Goal: Communication & Community: Answer question/provide support

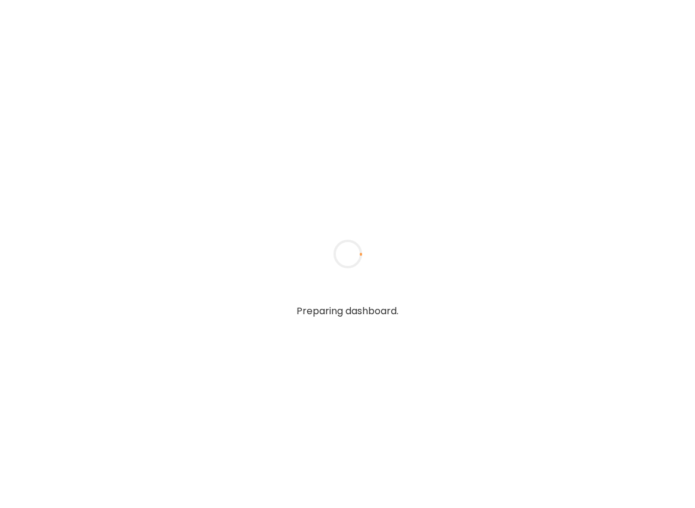
type textarea "**********"
type input "**********"
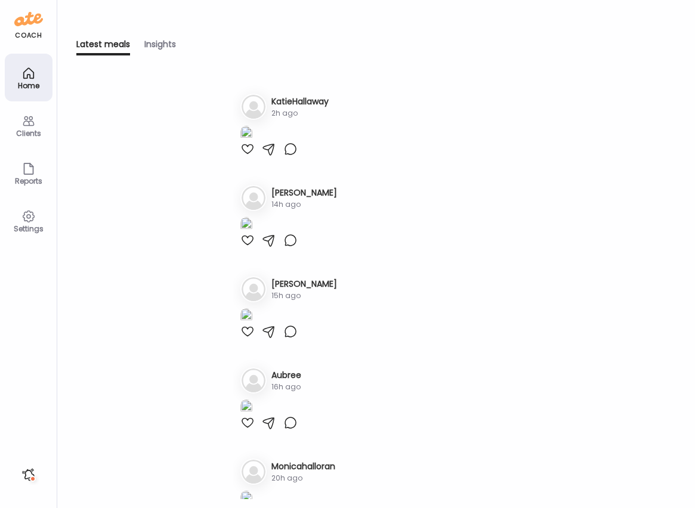
click at [27, 123] on icon at bounding box center [28, 121] width 14 height 14
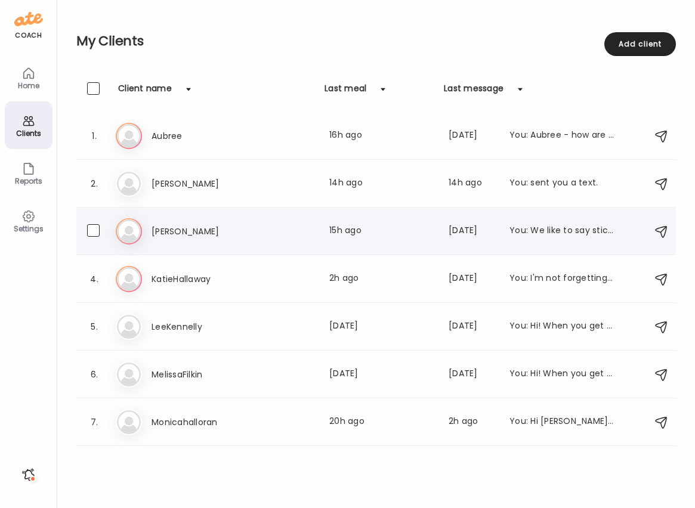
click at [176, 233] on h3 "[PERSON_NAME]" at bounding box center [203, 231] width 105 height 14
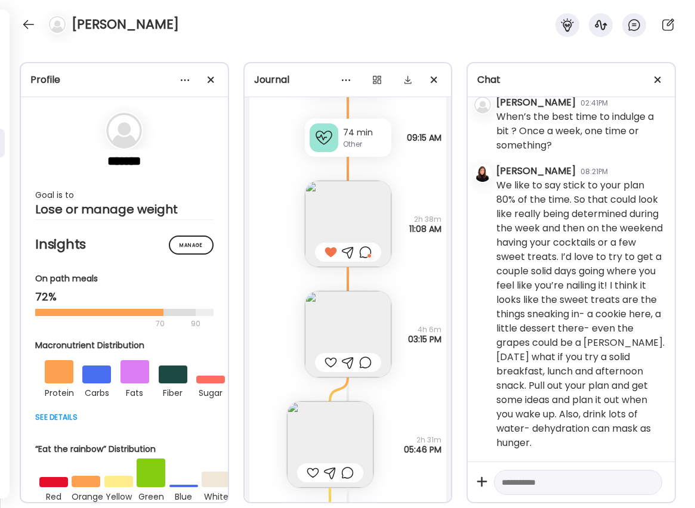
scroll to position [14179, 0]
click at [361, 316] on img at bounding box center [348, 333] width 86 height 86
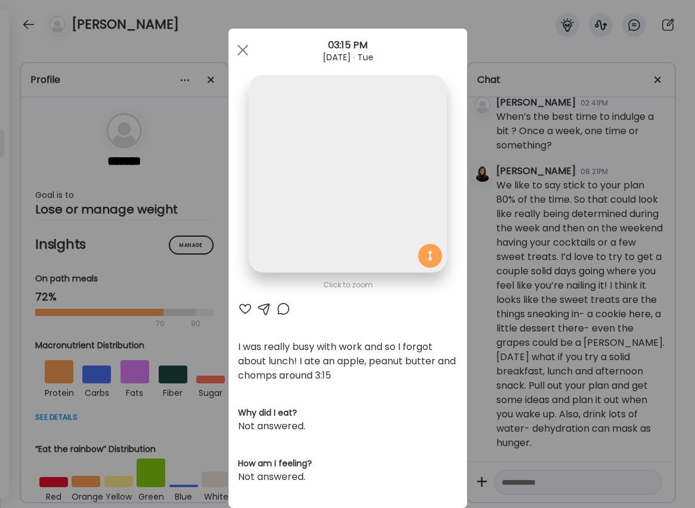
click at [361, 316] on div "Click to zoom AteMate AI I was really busy with work and so I forgot about lunc…" at bounding box center [347, 269] width 239 height 480
click at [242, 51] on span at bounding box center [242, 50] width 11 height 11
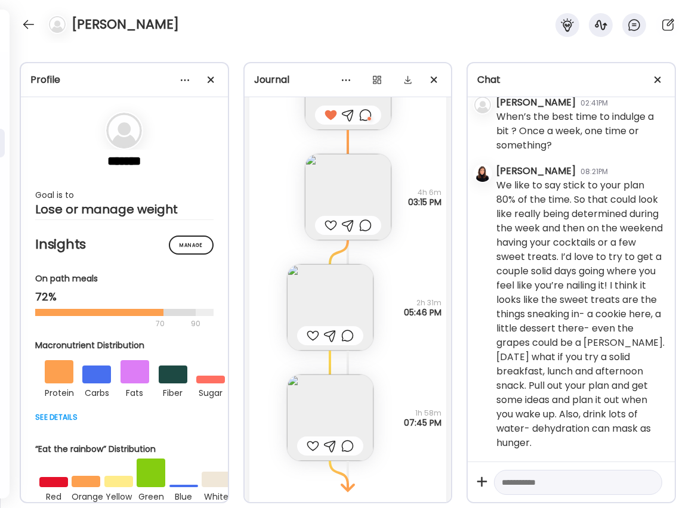
scroll to position [14343, 0]
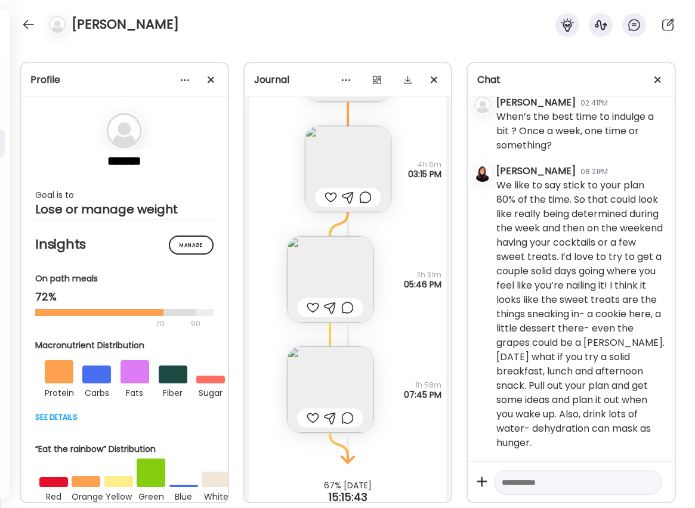
click at [335, 282] on img at bounding box center [330, 279] width 86 height 86
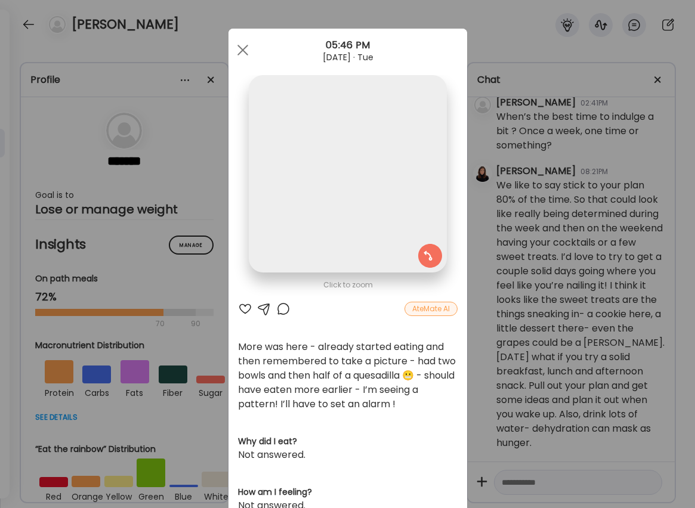
click at [335, 273] on img at bounding box center [347, 173] width 197 height 197
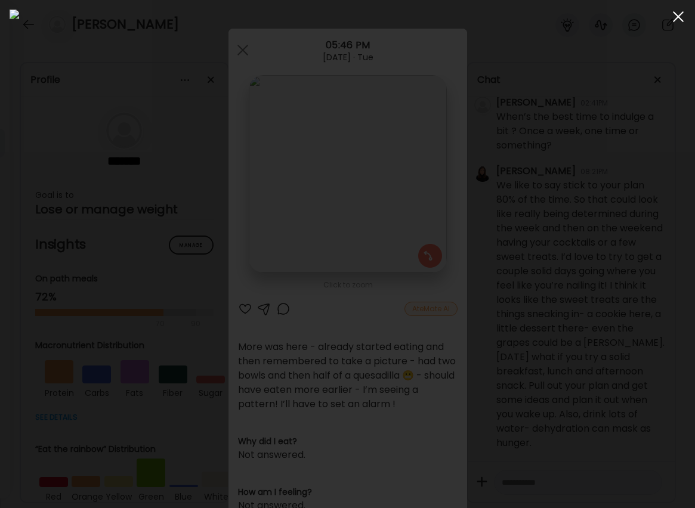
click at [676, 13] on div at bounding box center [678, 17] width 24 height 24
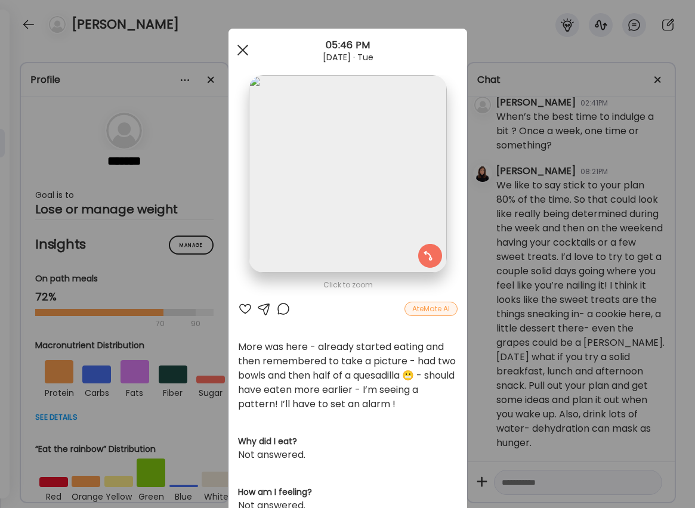
click at [240, 47] on div at bounding box center [243, 50] width 24 height 24
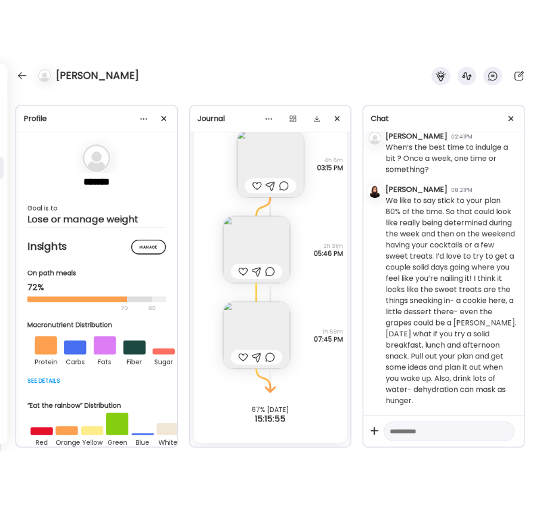
scroll to position [14374, 0]
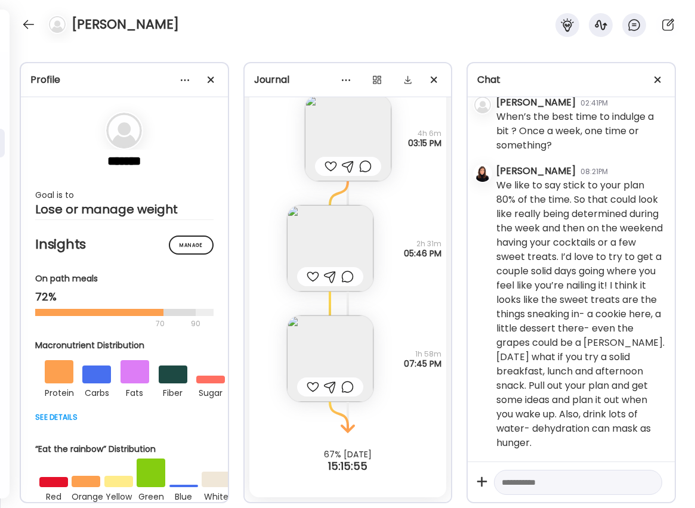
click at [333, 368] on img at bounding box center [330, 359] width 86 height 86
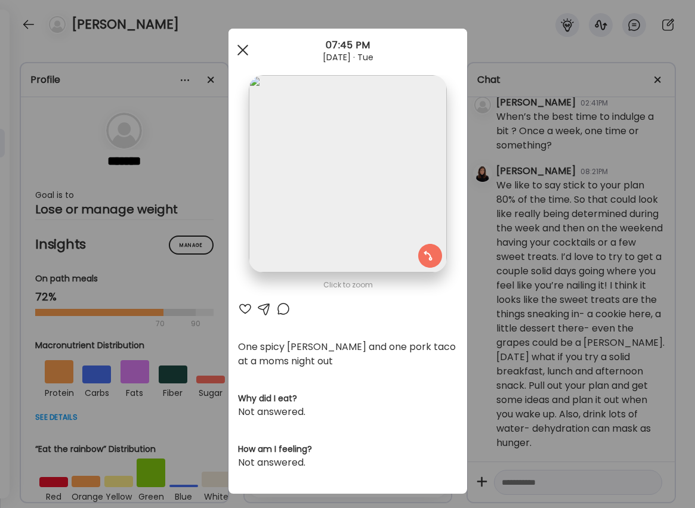
click at [240, 47] on div at bounding box center [243, 50] width 24 height 24
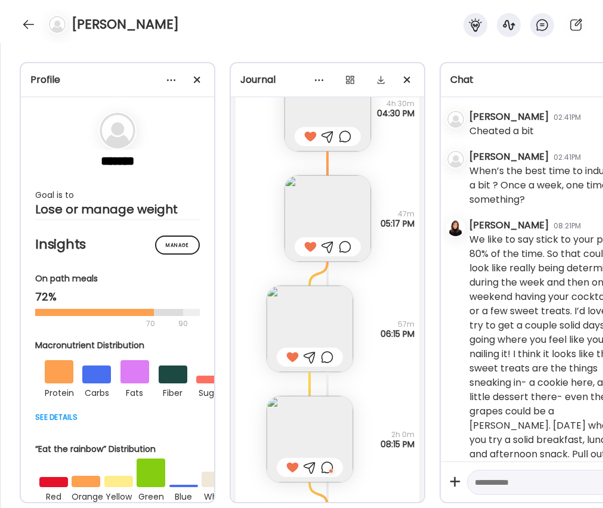
scroll to position [8746, 0]
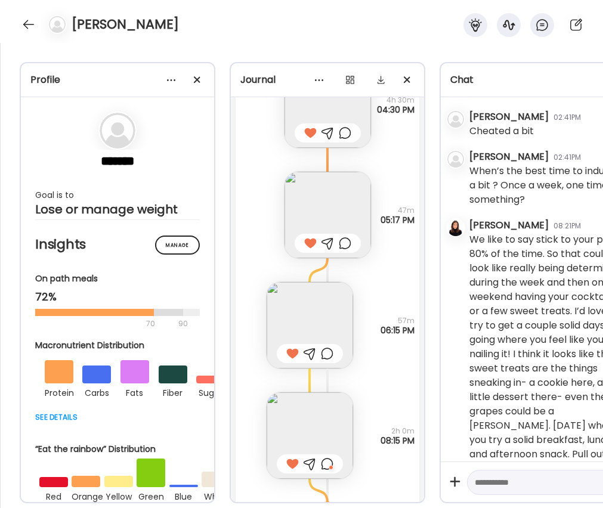
click at [314, 307] on img at bounding box center [310, 325] width 86 height 86
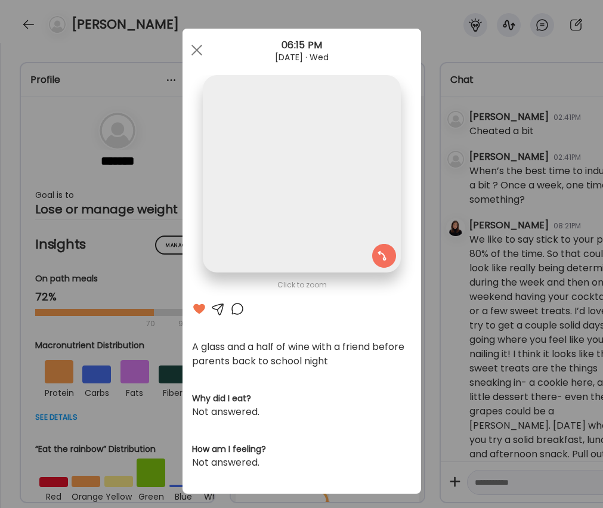
scroll to position [1, 0]
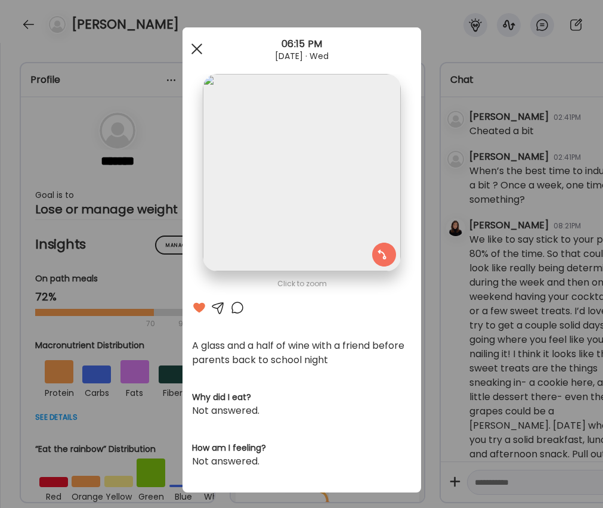
click at [194, 41] on div at bounding box center [197, 49] width 24 height 24
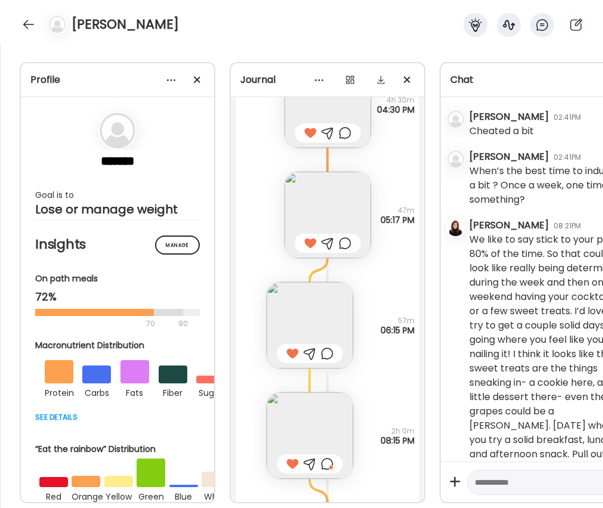
click at [305, 427] on img at bounding box center [310, 435] width 86 height 86
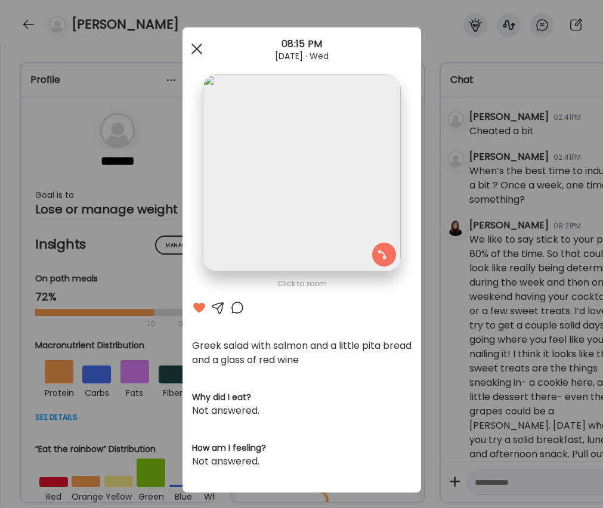
click at [196, 44] on div at bounding box center [197, 49] width 24 height 24
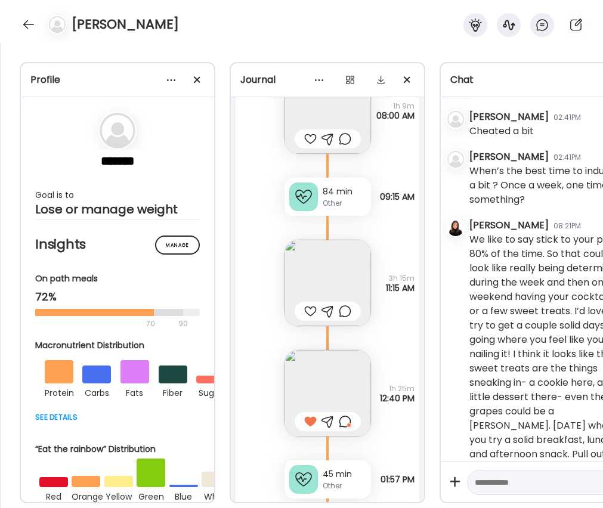
scroll to position [9448, 0]
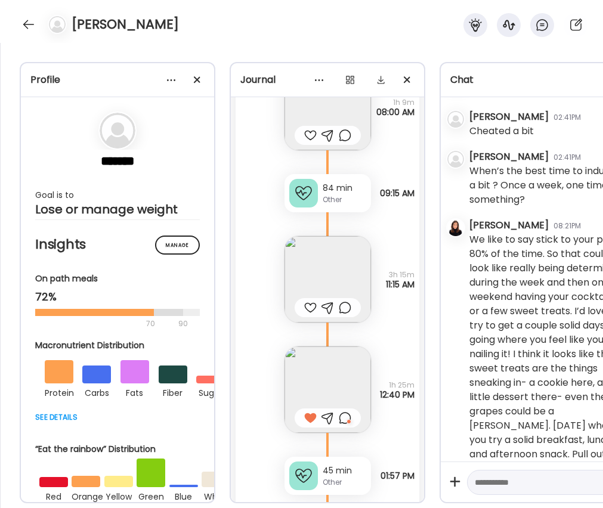
click at [338, 267] on img at bounding box center [328, 279] width 86 height 86
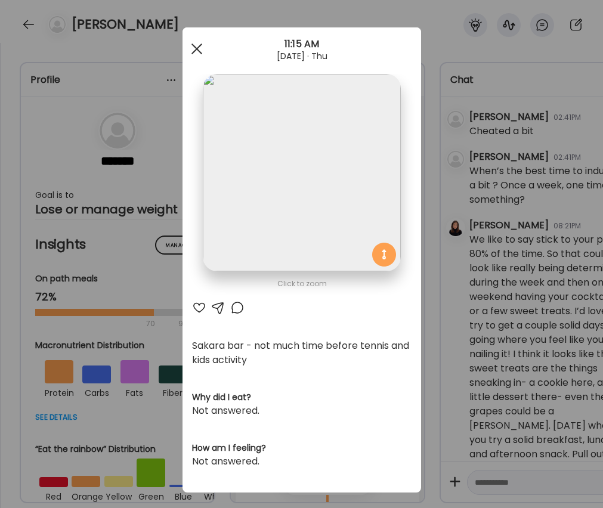
click at [194, 47] on span at bounding box center [196, 49] width 11 height 11
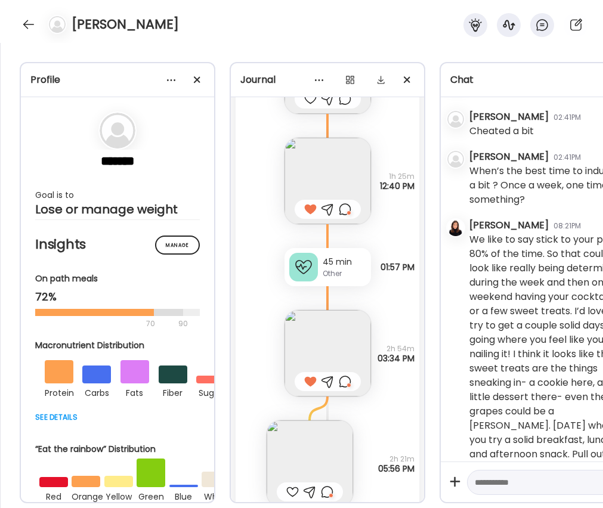
scroll to position [9681, 0]
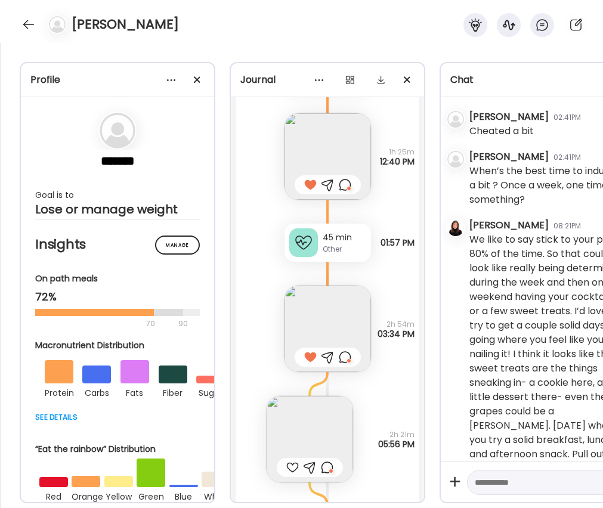
click at [330, 326] on img at bounding box center [328, 329] width 86 height 86
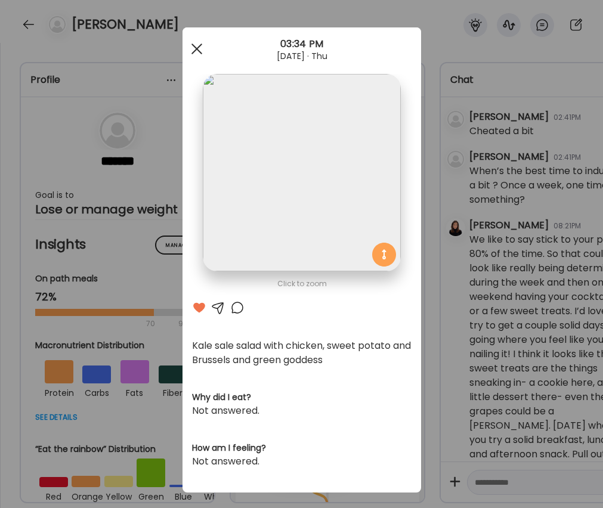
click at [196, 46] on div at bounding box center [197, 49] width 24 height 24
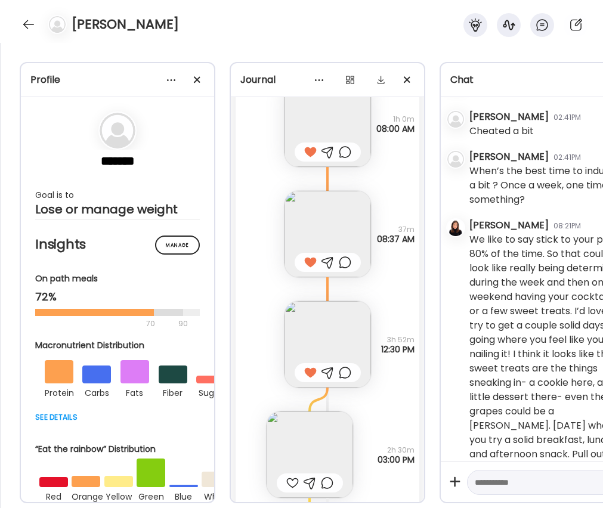
scroll to position [12095, 0]
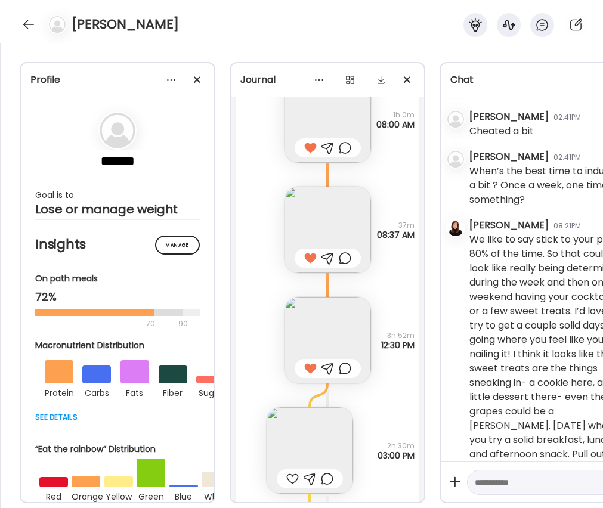
click at [324, 333] on img at bounding box center [328, 340] width 86 height 86
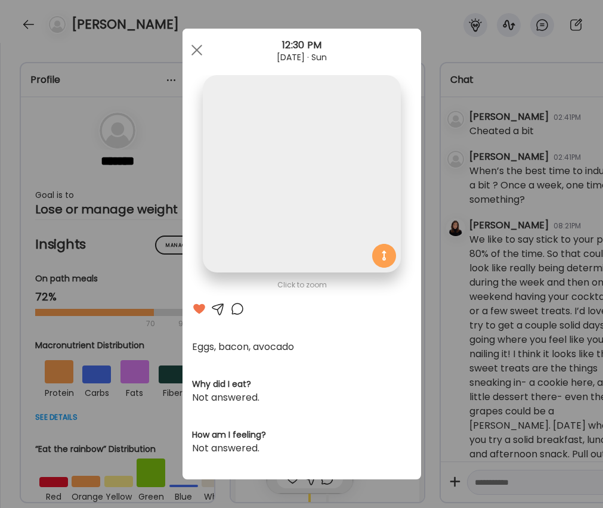
scroll to position [0, 0]
click at [197, 45] on div at bounding box center [197, 50] width 24 height 24
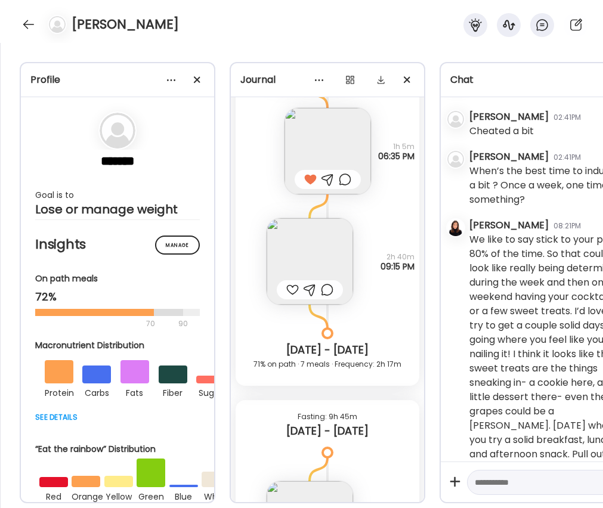
scroll to position [11577, 0]
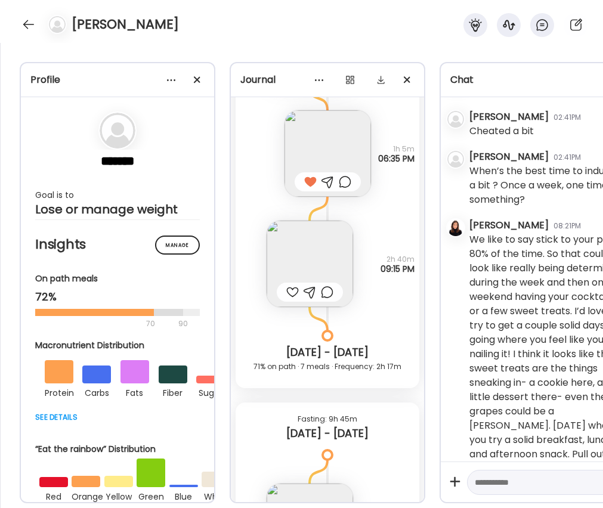
click at [336, 164] on img at bounding box center [328, 153] width 86 height 86
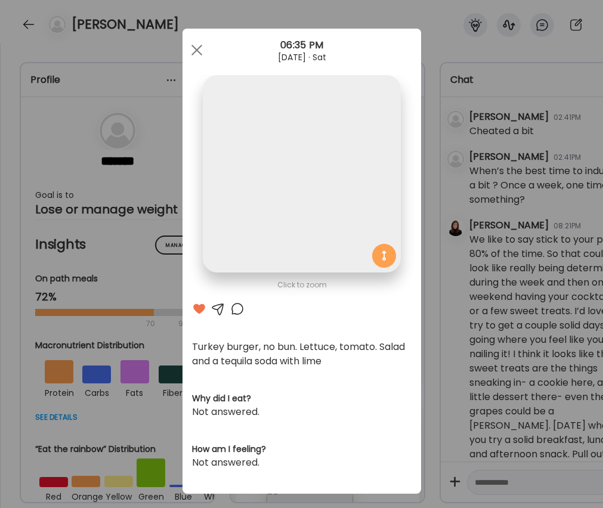
click at [336, 164] on img at bounding box center [301, 173] width 197 height 197
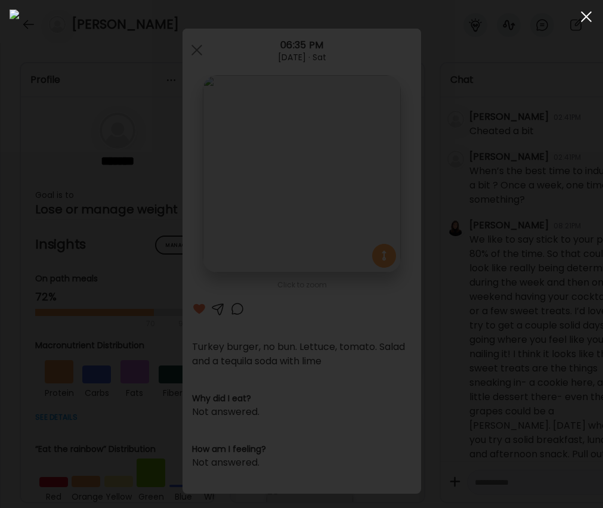
click at [587, 18] on span at bounding box center [586, 16] width 11 height 11
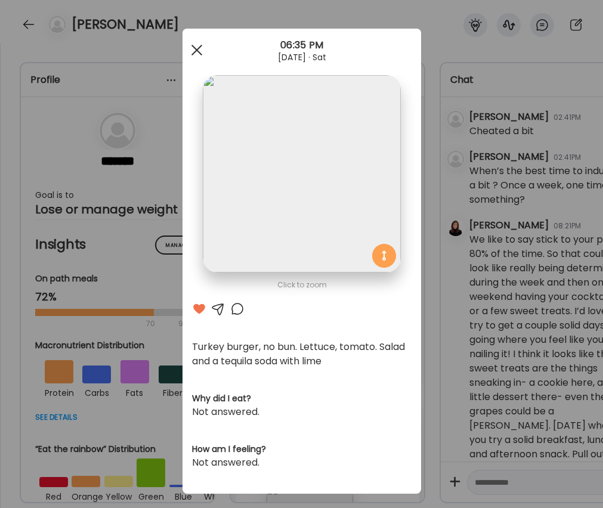
click at [197, 52] on div at bounding box center [197, 50] width 24 height 24
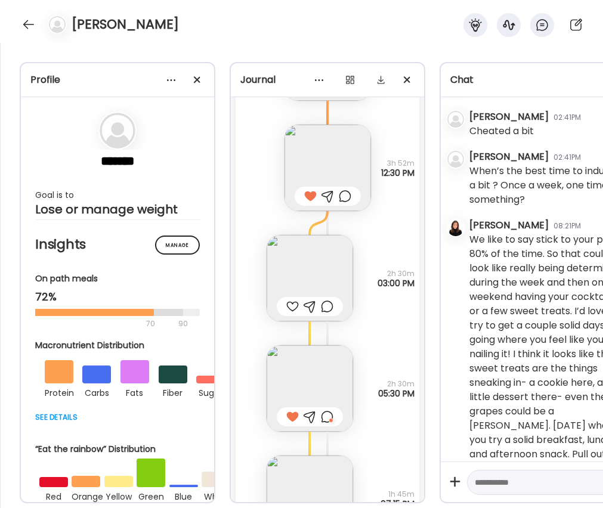
scroll to position [12268, 0]
click at [26, 23] on div at bounding box center [28, 24] width 19 height 19
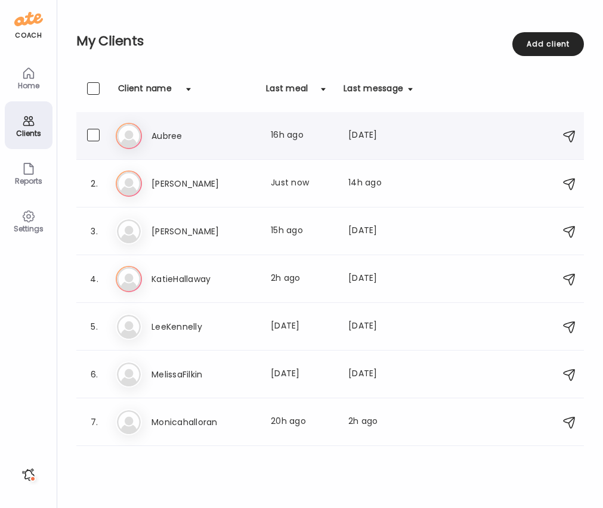
click at [163, 140] on h3 "Aubree" at bounding box center [203, 136] width 105 height 14
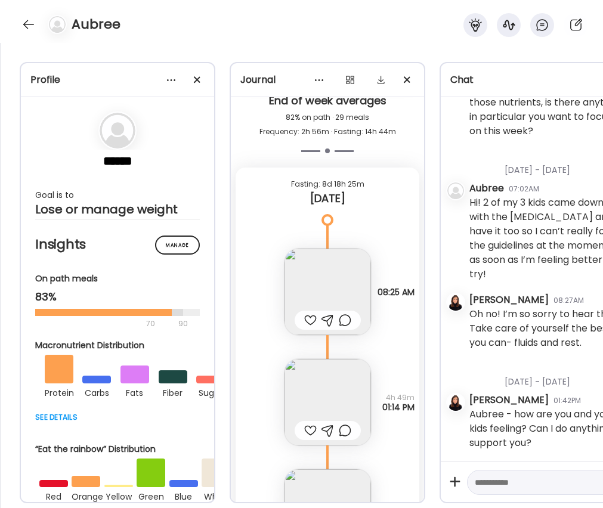
scroll to position [4313, 0]
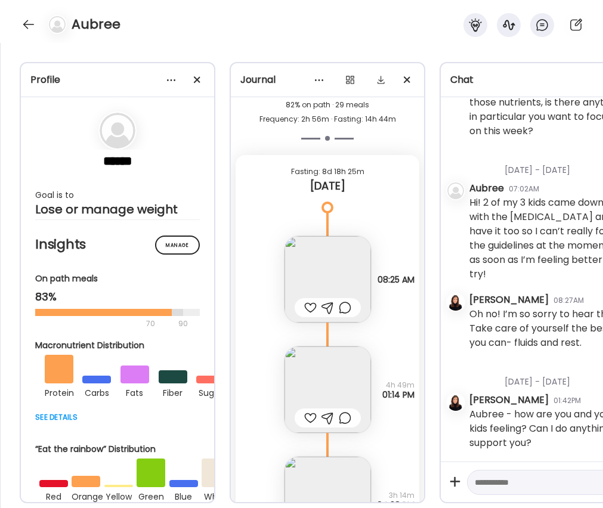
click at [330, 276] on img at bounding box center [328, 279] width 86 height 86
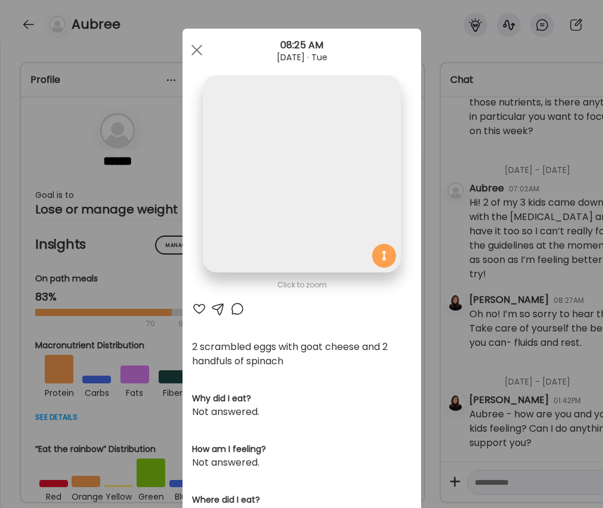
click at [330, 273] on img at bounding box center [301, 173] width 197 height 197
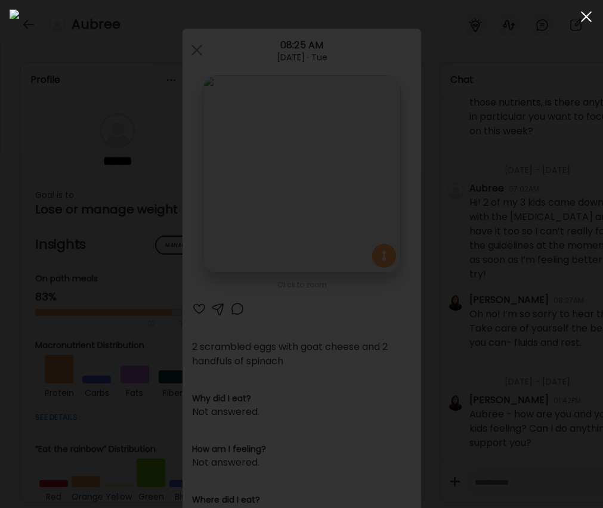
click at [589, 18] on div at bounding box center [586, 17] width 24 height 24
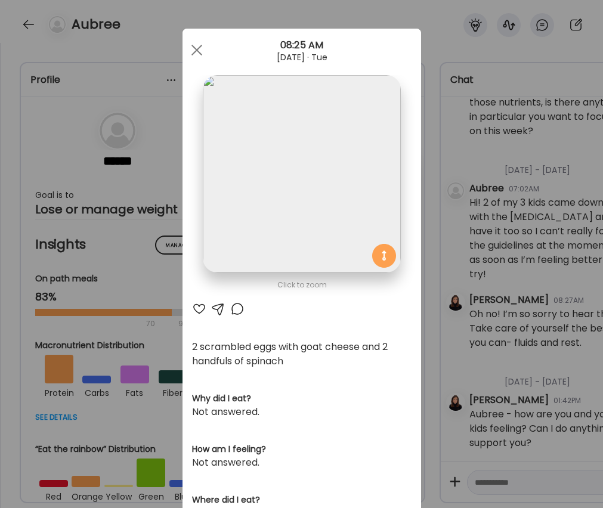
click at [194, 309] on div at bounding box center [199, 309] width 14 height 14
click at [240, 308] on div at bounding box center [237, 309] width 14 height 14
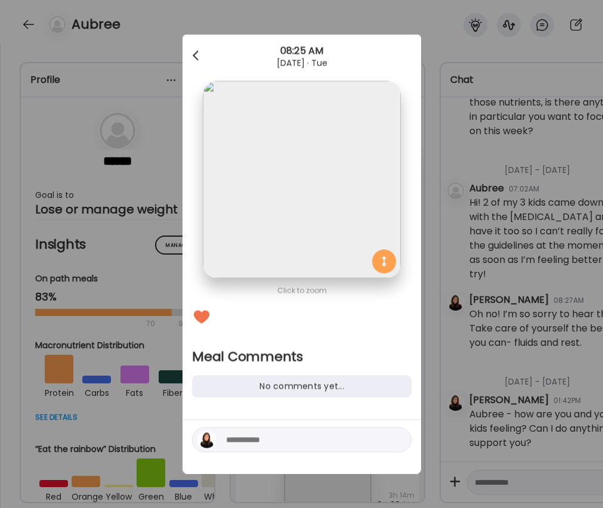
click at [195, 57] on span at bounding box center [196, 54] width 6 height 6
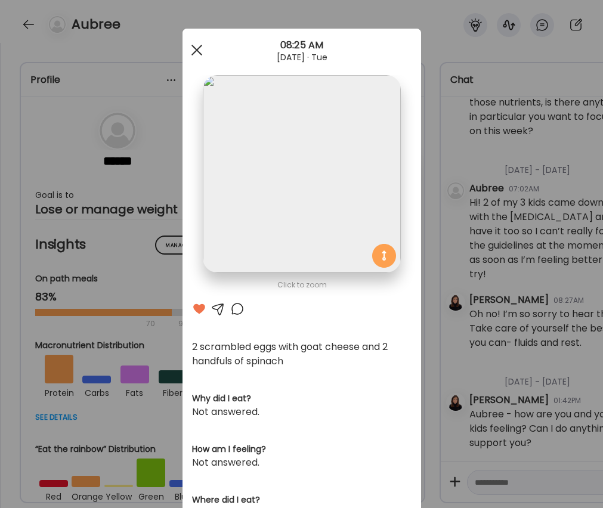
click at [196, 49] on div at bounding box center [197, 50] width 24 height 24
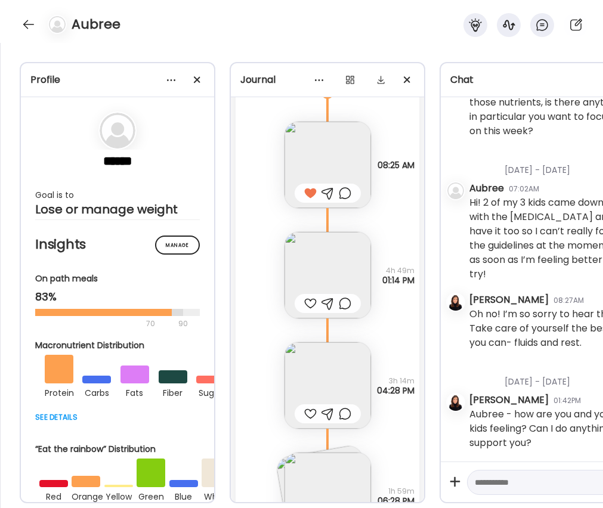
scroll to position [4465, 0]
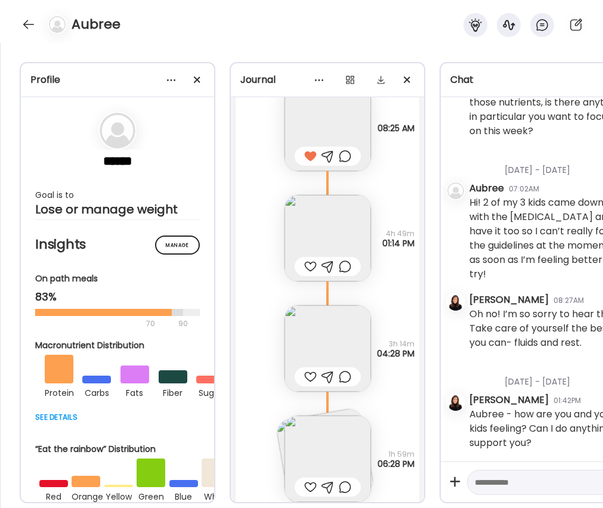
click at [328, 219] on img at bounding box center [328, 238] width 86 height 86
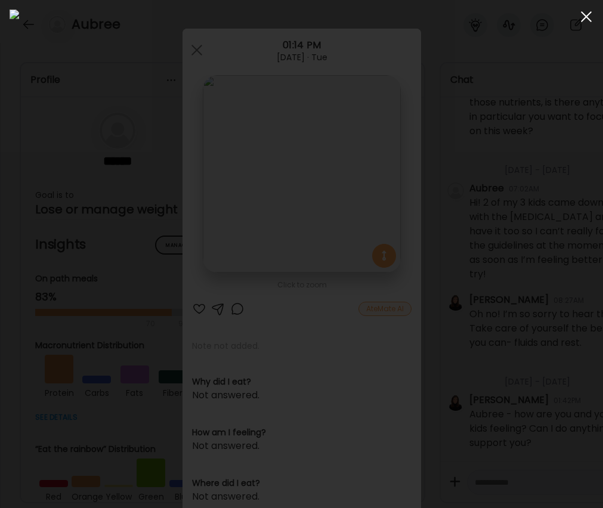
click at [587, 15] on div at bounding box center [586, 17] width 24 height 24
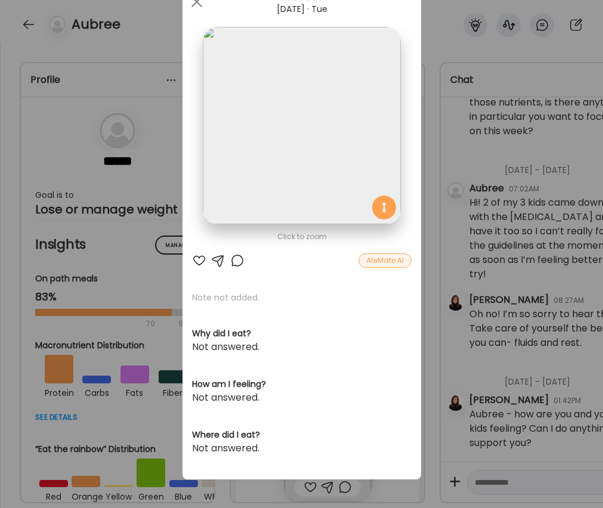
scroll to position [48, 0]
click at [199, 259] on div at bounding box center [199, 260] width 14 height 14
click at [197, 5] on div at bounding box center [197, 2] width 24 height 24
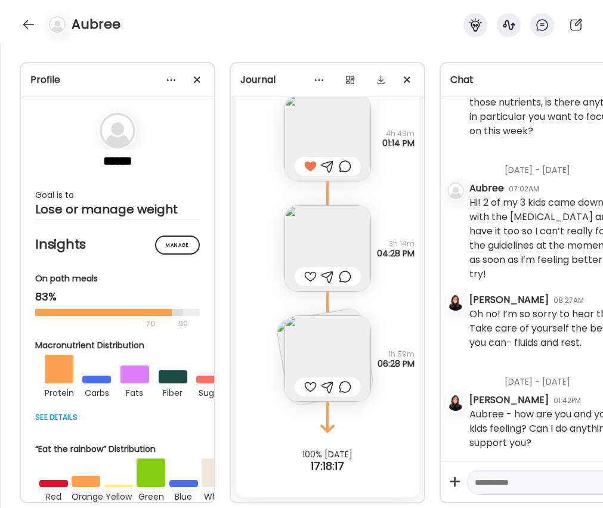
scroll to position [4565, 0]
click at [310, 245] on img at bounding box center [328, 248] width 86 height 86
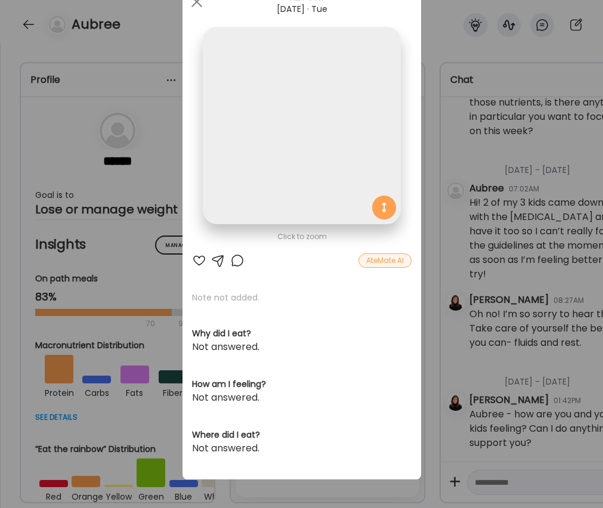
click at [310, 245] on div "Click to zoom AteMate AI Note not added. Why did I eat? Not answered. How am I …" at bounding box center [302, 229] width 239 height 499
click at [197, 4] on div at bounding box center [197, 2] width 24 height 24
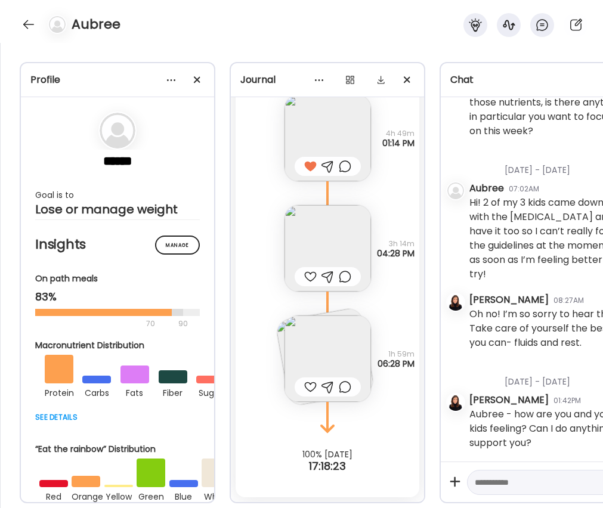
click at [324, 327] on img at bounding box center [328, 359] width 86 height 86
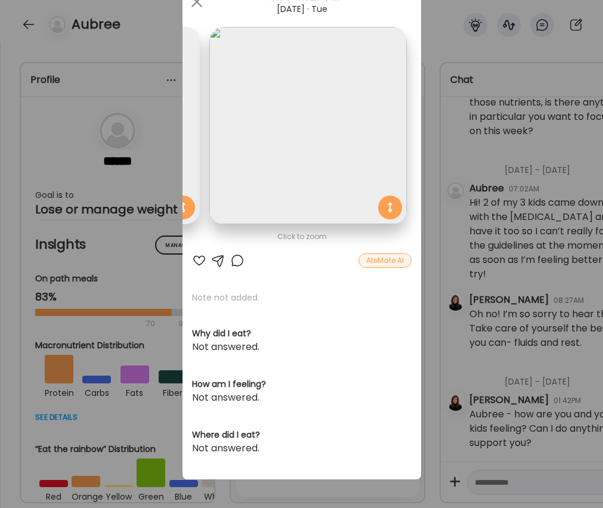
click at [324, 327] on section "Note not added. Why did I eat? Not answered. How am I feeling? Not answered. Wh…" at bounding box center [301, 374] width 219 height 164
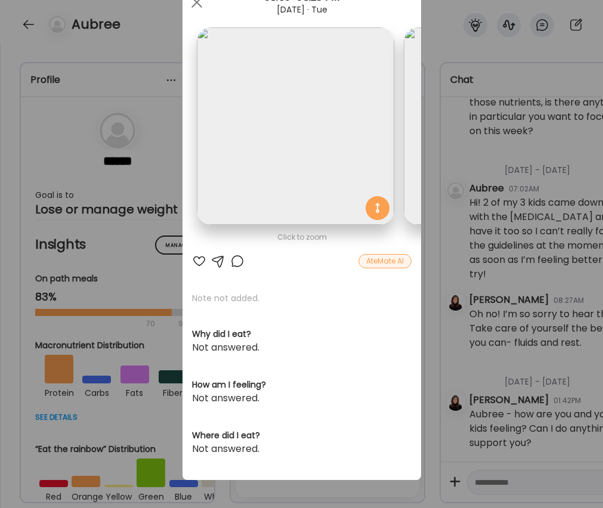
scroll to position [0, 0]
click at [201, 261] on div at bounding box center [199, 261] width 14 height 14
click at [196, 6] on div at bounding box center [197, 2] width 24 height 24
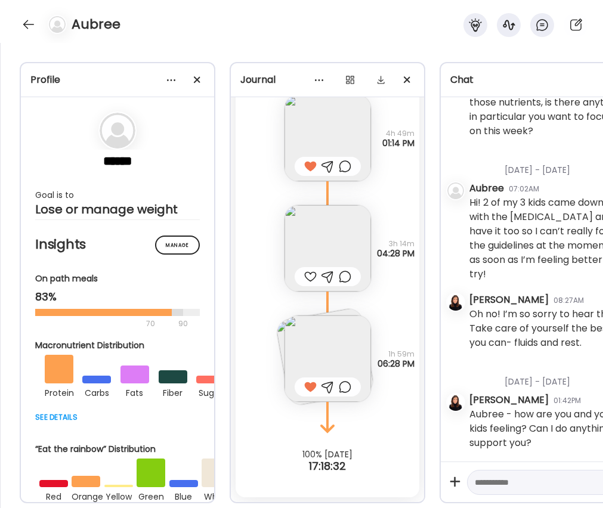
click at [308, 274] on div at bounding box center [310, 277] width 13 height 14
click at [500, 477] on textarea at bounding box center [533, 482] width 117 height 14
type textarea "**********"
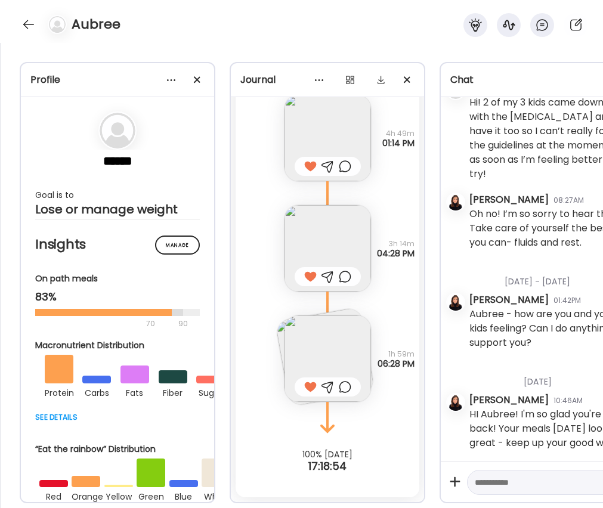
scroll to position [1550, 0]
click at [27, 20] on div at bounding box center [28, 24] width 19 height 19
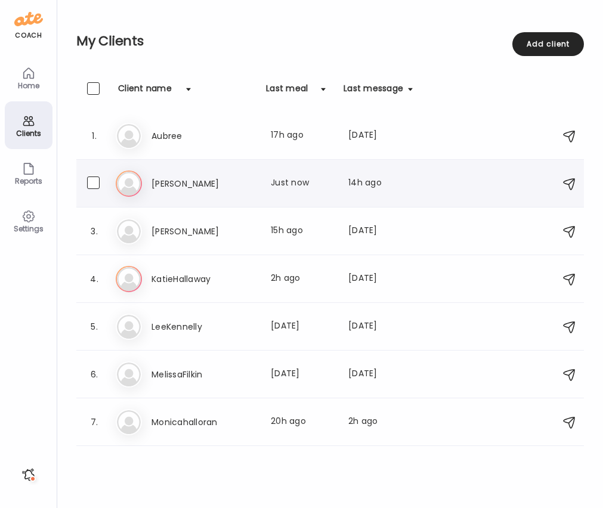
click at [183, 185] on h3 "[PERSON_NAME]" at bounding box center [203, 184] width 105 height 14
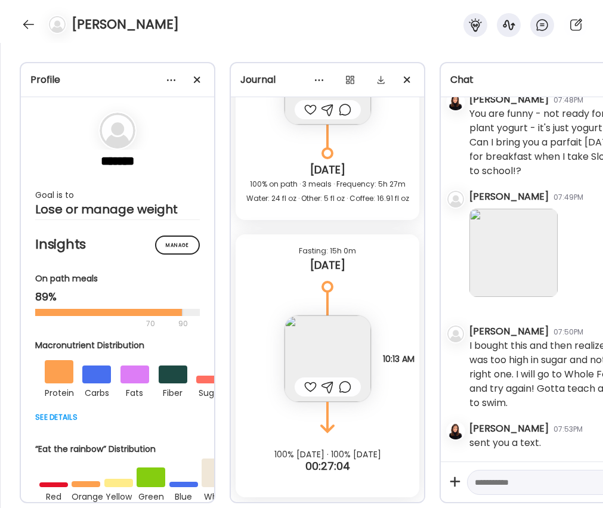
scroll to position [6787, 0]
click at [334, 352] on img at bounding box center [328, 359] width 86 height 86
click at [334, 352] on div "Click to zoom AteMate AI Note not added. Why did I eat? Not answered. How am I …" at bounding box center [302, 330] width 239 height 499
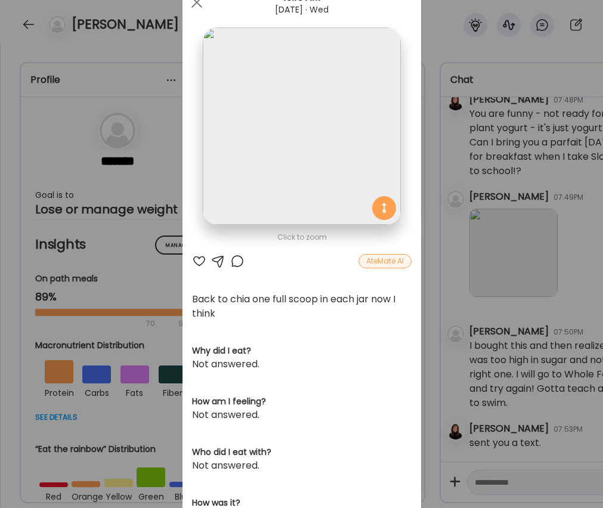
click at [199, 262] on div at bounding box center [199, 261] width 14 height 14
click at [239, 261] on div at bounding box center [237, 261] width 14 height 14
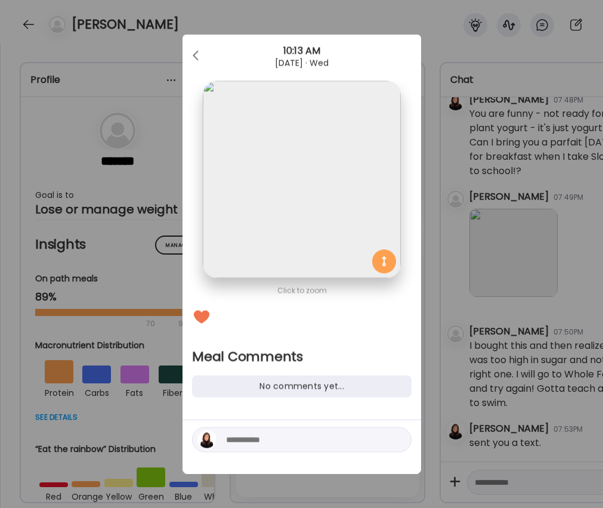
click at [284, 446] on textarea at bounding box center [306, 440] width 161 height 14
type textarea "**********"
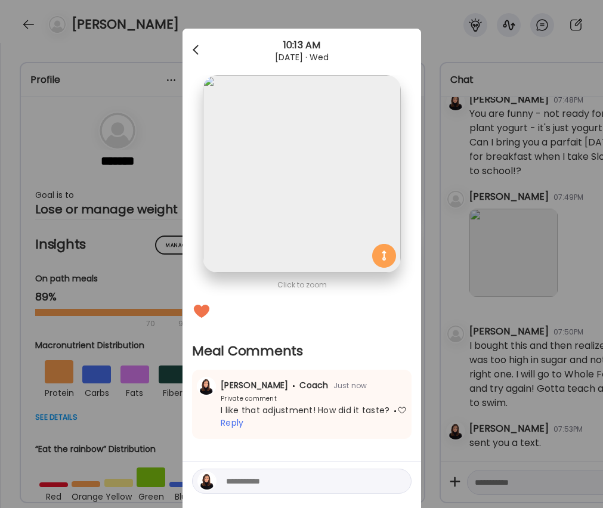
click at [193, 46] on div at bounding box center [197, 50] width 24 height 24
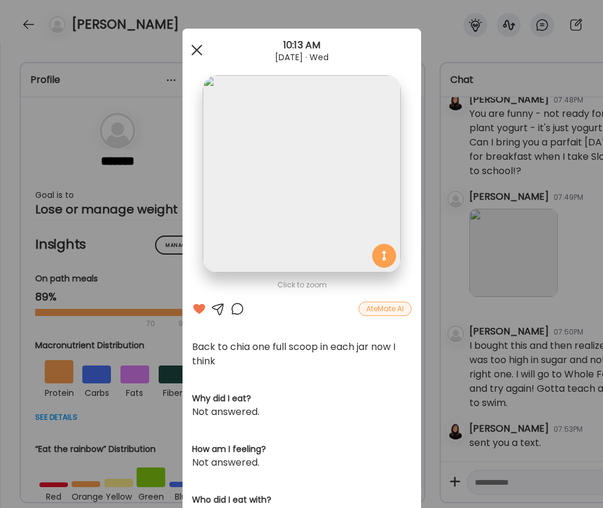
click at [196, 45] on div at bounding box center [197, 50] width 24 height 24
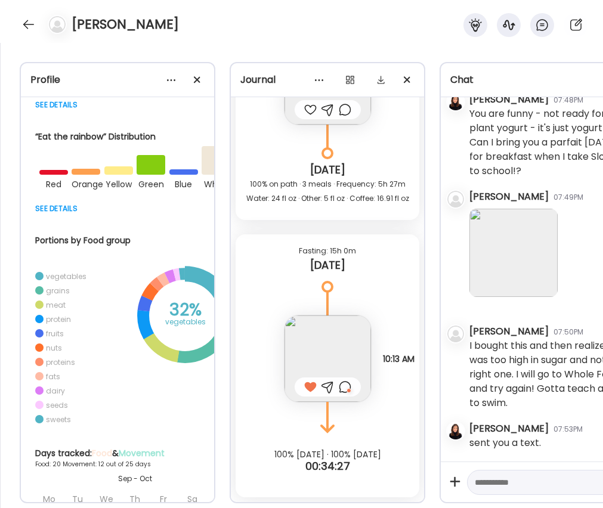
scroll to position [314, 0]
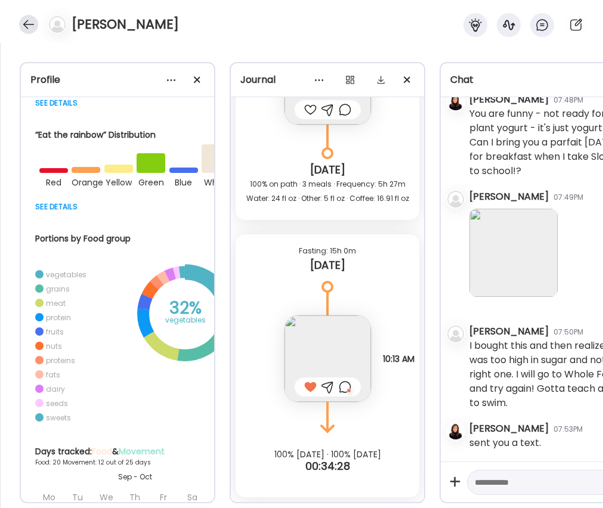
click at [26, 21] on div at bounding box center [28, 24] width 19 height 19
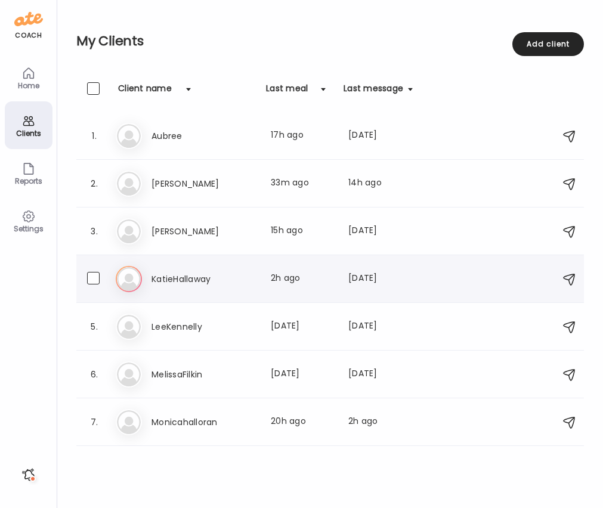
click at [192, 272] on h3 "KatieHallaway" at bounding box center [203, 279] width 105 height 14
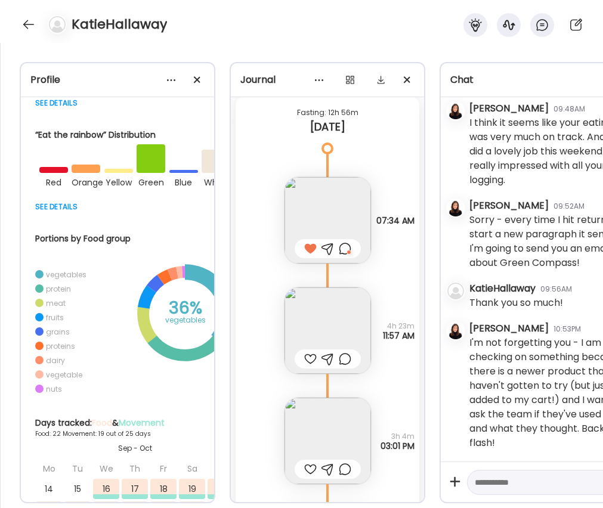
scroll to position [17480, 0]
click at [333, 211] on img at bounding box center [328, 219] width 86 height 86
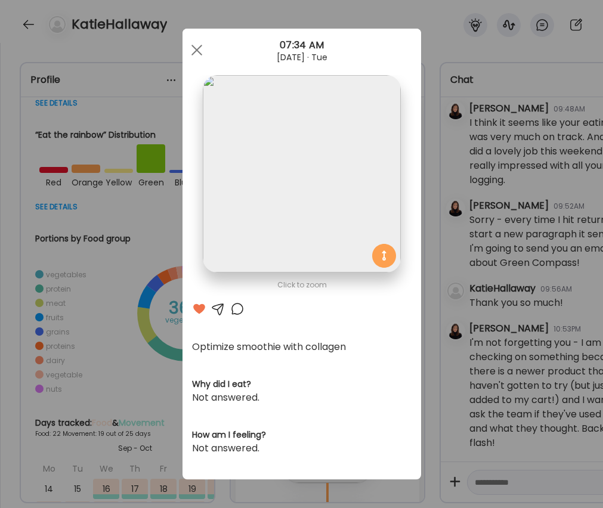
click at [236, 310] on div at bounding box center [237, 309] width 14 height 14
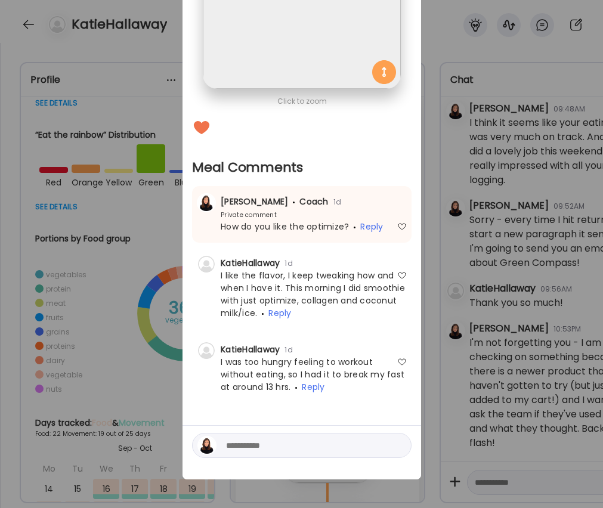
scroll to position [184, 0]
click at [298, 449] on textarea at bounding box center [306, 445] width 161 height 14
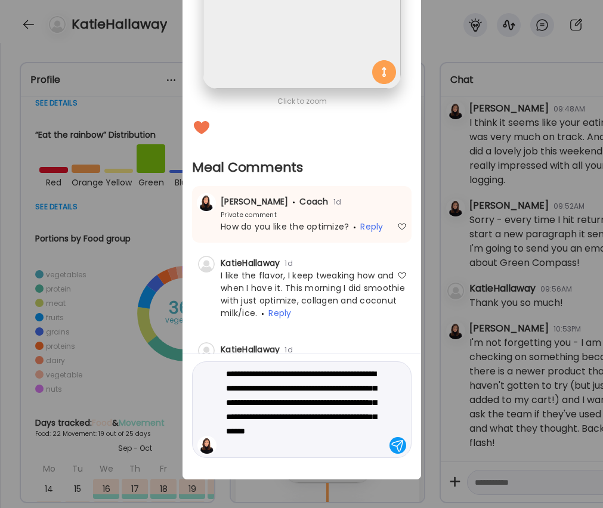
type textarea "**********"
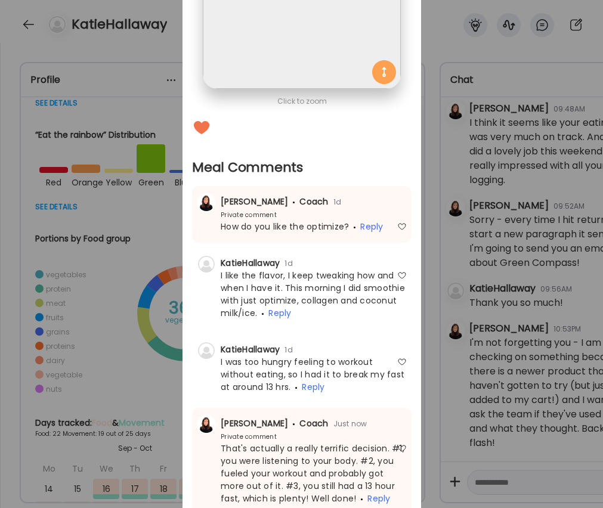
click at [512, 420] on div "Ate Coach Dashboard Wahoo! It’s official Take a moment to set up your Coach Pro…" at bounding box center [301, 254] width 603 height 508
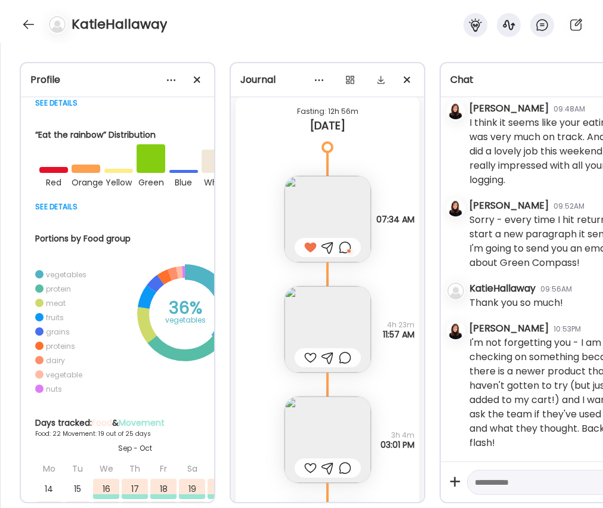
click at [327, 325] on img at bounding box center [328, 329] width 86 height 86
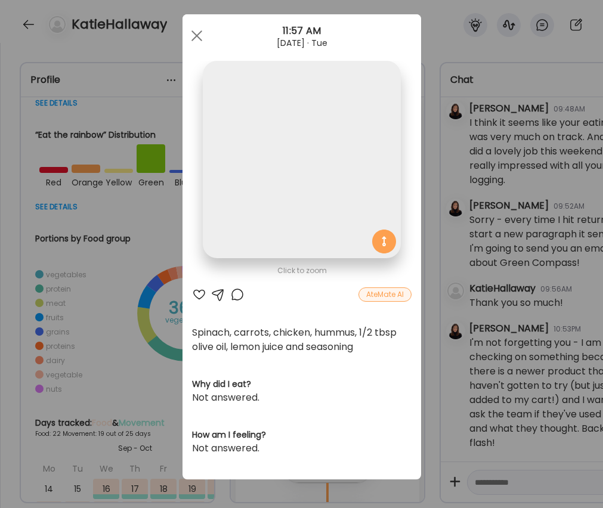
scroll to position [14, 0]
click at [194, 287] on div "Click to zoom AteMate AI Spinach, carrots, chicken, hummus, 1/2 tbsp olive oil,…" at bounding box center [302, 246] width 239 height 465
click at [196, 291] on div at bounding box center [199, 294] width 14 height 14
click at [196, 35] on div at bounding box center [197, 36] width 24 height 24
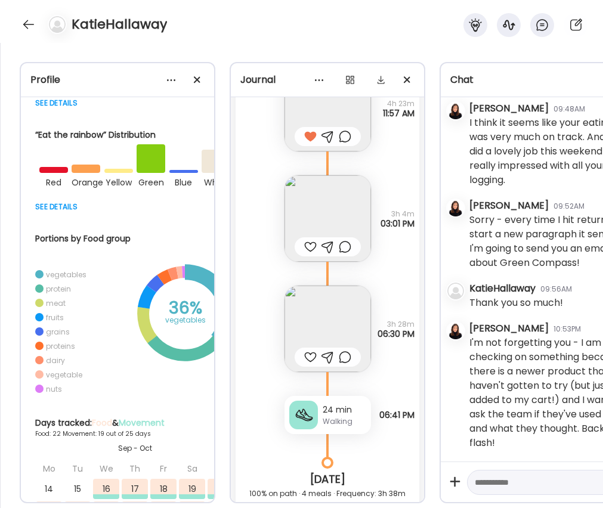
scroll to position [17738, 0]
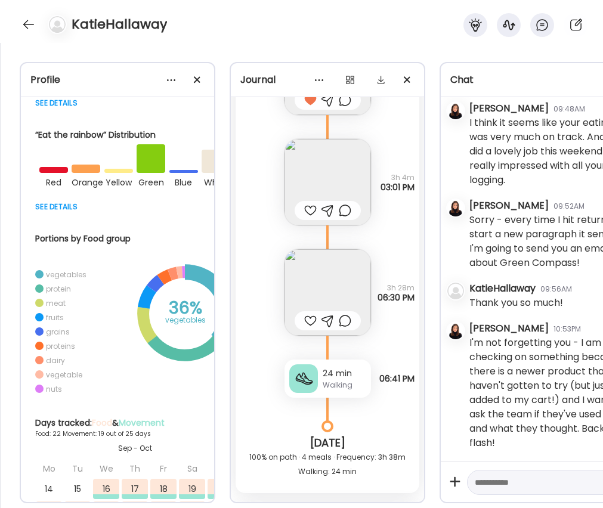
click at [313, 211] on div at bounding box center [310, 210] width 13 height 14
click at [326, 291] on img at bounding box center [328, 292] width 86 height 86
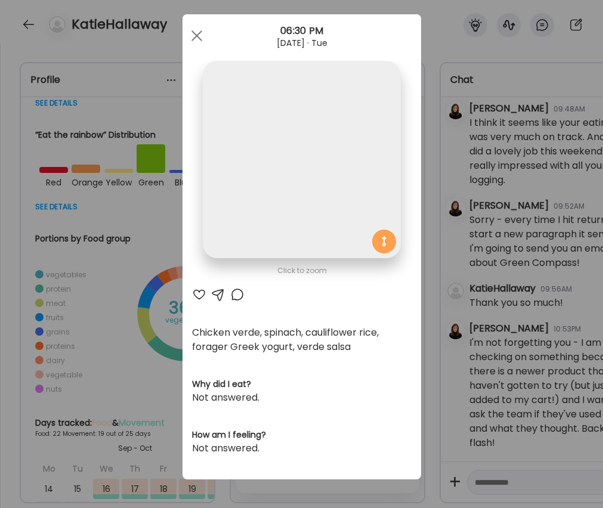
click at [326, 291] on div "Click to zoom AteMate AI Chicken verde, spinach, cauliflower rice, forager Gree…" at bounding box center [302, 246] width 239 height 465
click at [196, 292] on div at bounding box center [199, 294] width 14 height 14
click at [194, 33] on span at bounding box center [196, 35] width 11 height 11
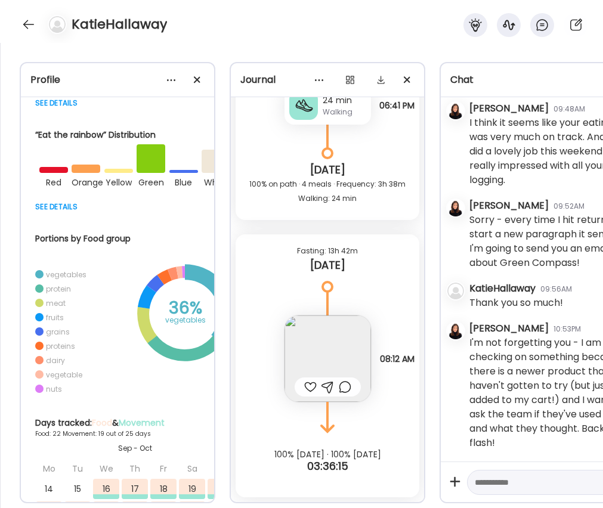
scroll to position [18011, 0]
click at [317, 352] on img at bounding box center [328, 359] width 86 height 86
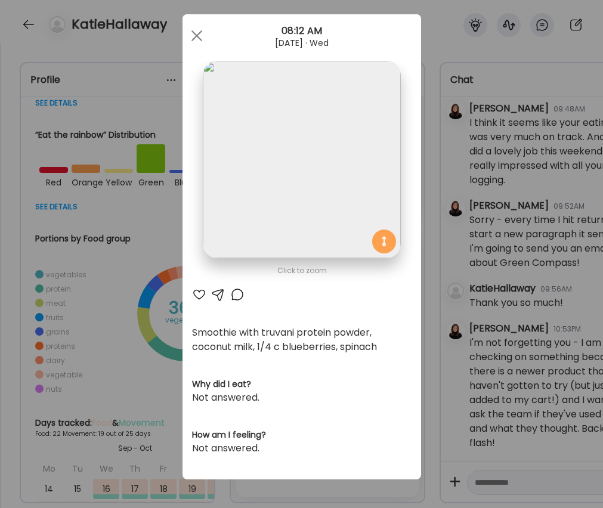
click at [196, 292] on div at bounding box center [199, 294] width 14 height 14
click at [193, 35] on div at bounding box center [197, 36] width 24 height 24
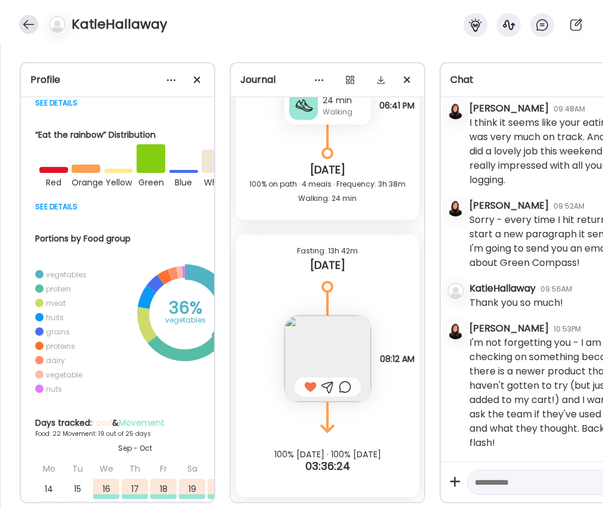
click at [29, 23] on div at bounding box center [28, 24] width 19 height 19
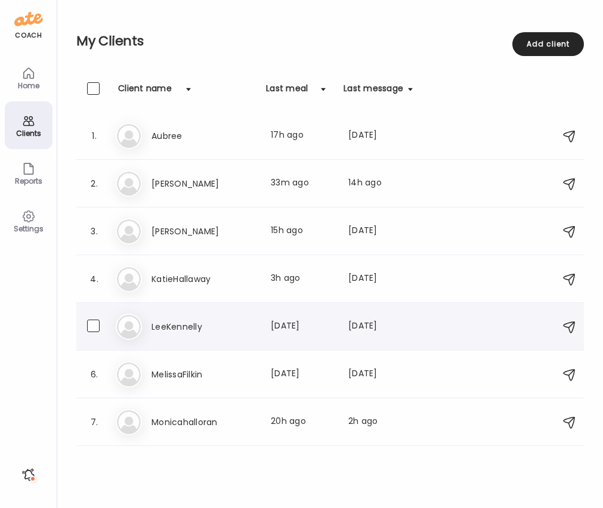
click at [179, 335] on div "Le LeeKennelly Last meal: [DATE] Last message: [DATE] You: Hi! When you get a c…" at bounding box center [332, 327] width 432 height 26
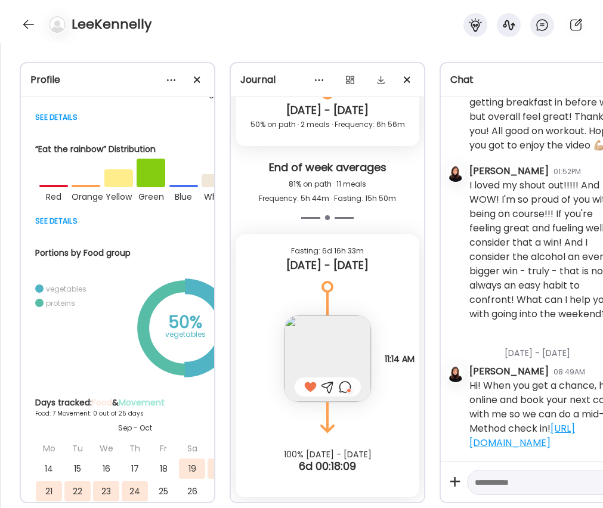
scroll to position [1316, 0]
click at [24, 20] on div at bounding box center [28, 24] width 19 height 19
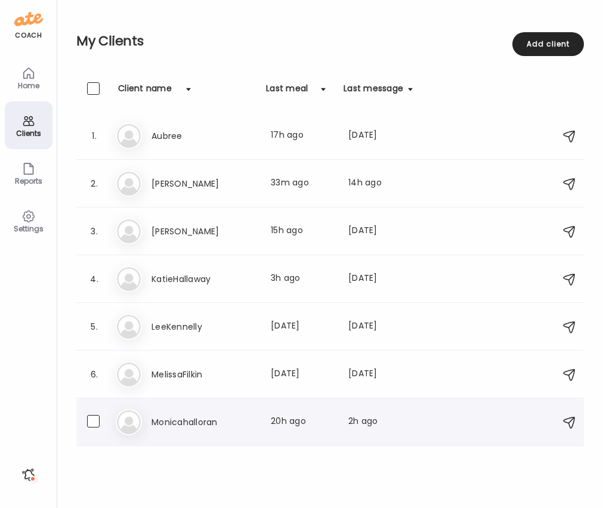
click at [218, 421] on h3 "Monicahalloran" at bounding box center [203, 422] width 105 height 14
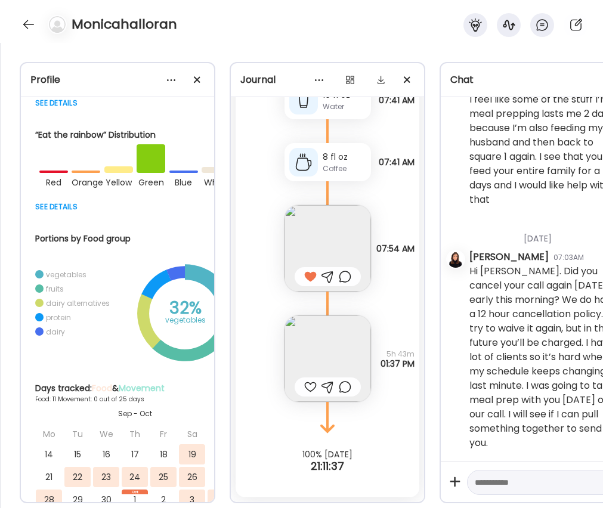
scroll to position [5556, 0]
click at [308, 360] on img at bounding box center [328, 359] width 86 height 86
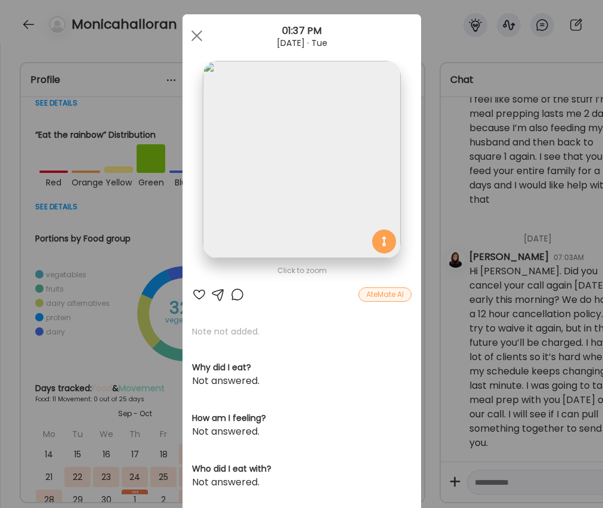
click at [199, 295] on div at bounding box center [199, 294] width 14 height 14
click at [194, 33] on div at bounding box center [197, 36] width 24 height 24
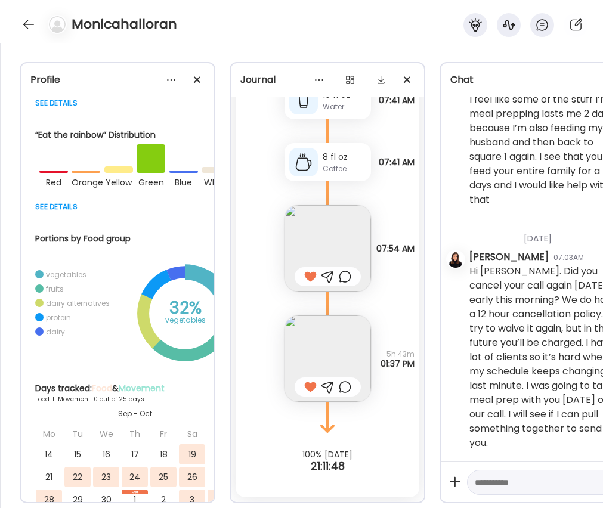
click at [345, 392] on div at bounding box center [345, 387] width 13 height 14
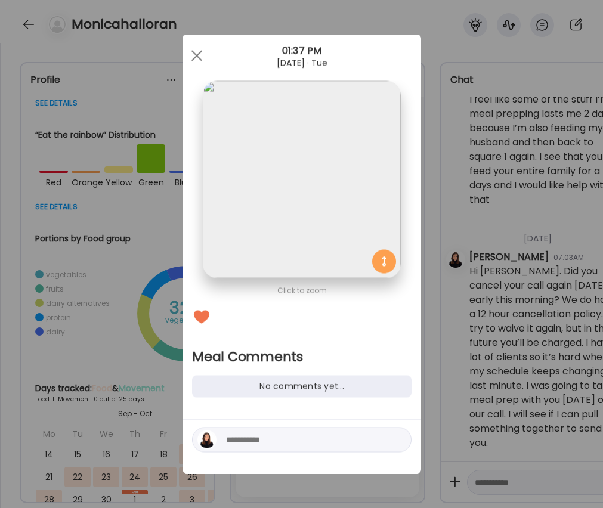
scroll to position [0, 0]
click at [323, 436] on textarea at bounding box center [306, 440] width 161 height 14
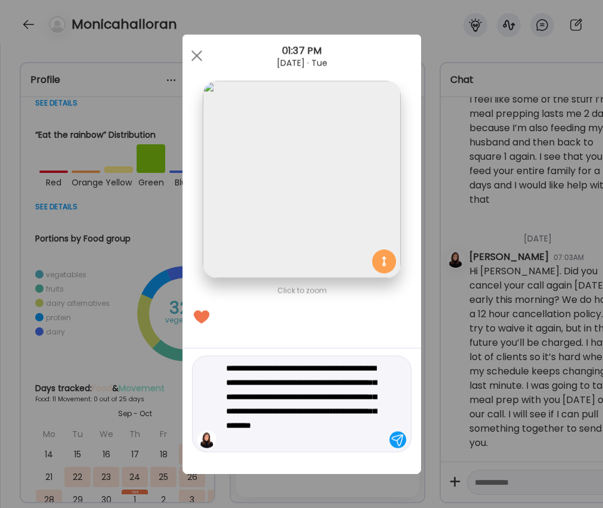
type textarea "**********"
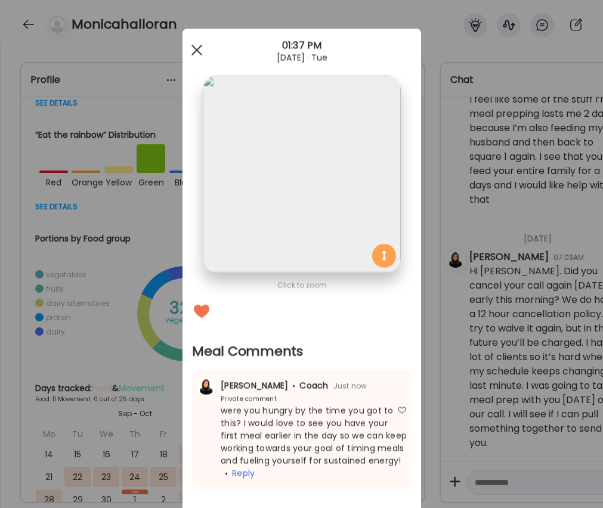
click at [200, 48] on div at bounding box center [197, 50] width 24 height 24
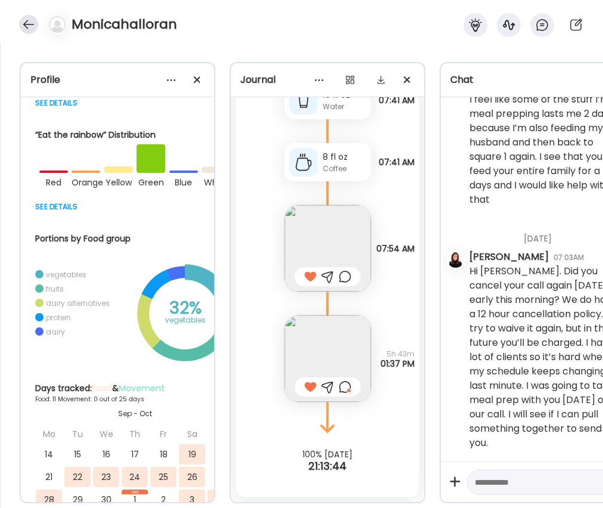
click at [32, 29] on div at bounding box center [28, 24] width 19 height 19
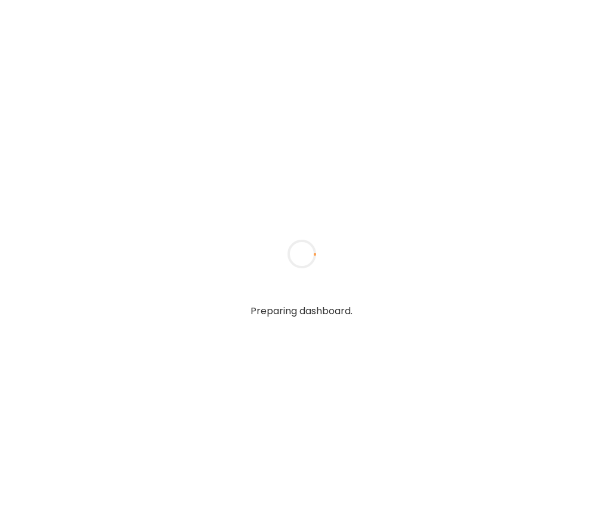
type textarea "**********"
type input "**********"
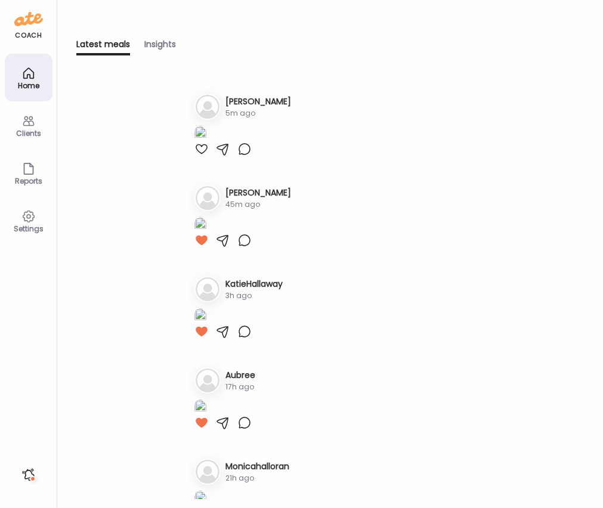
click at [28, 124] on icon at bounding box center [28, 121] width 14 height 14
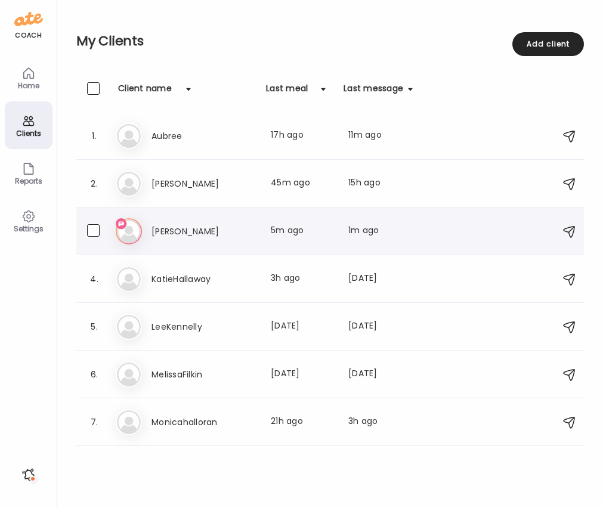
click at [184, 236] on h3 "[PERSON_NAME]" at bounding box center [203, 231] width 105 height 14
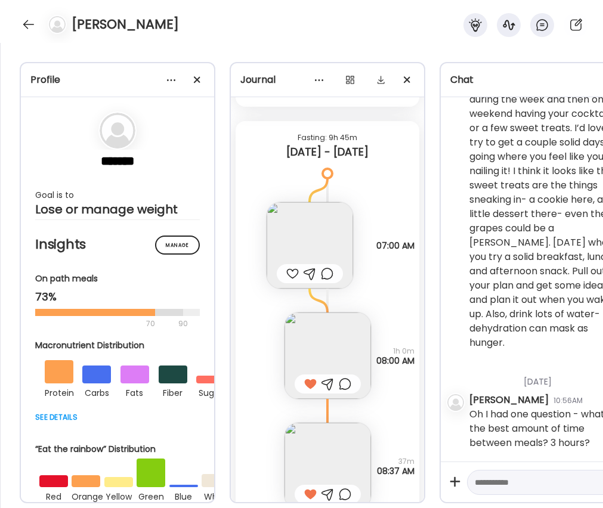
scroll to position [6473, 0]
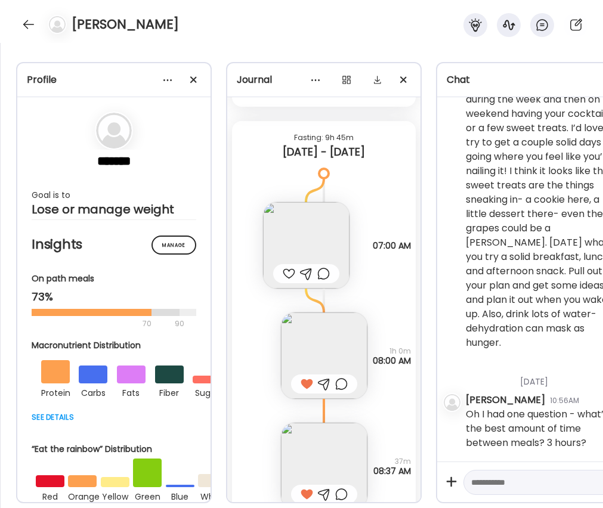
click at [600, 348] on div "We like to say stick to your plan 80% of the time. So that could look like real…" at bounding box center [543, 200] width 155 height 301
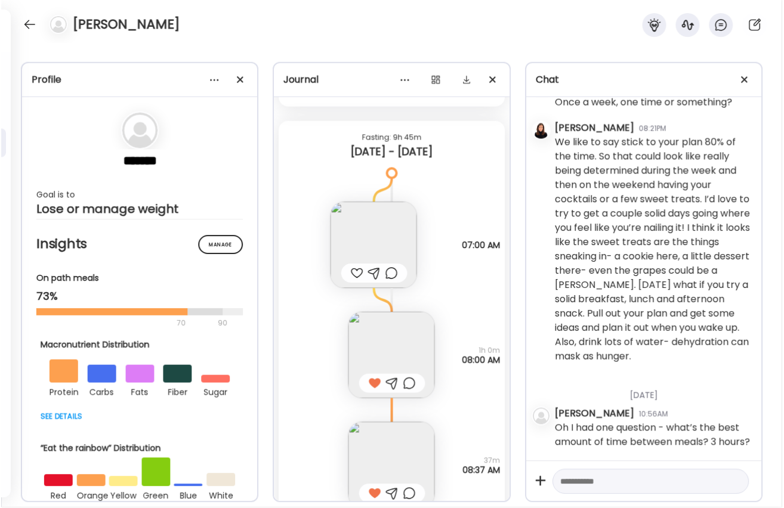
scroll to position [14332, 0]
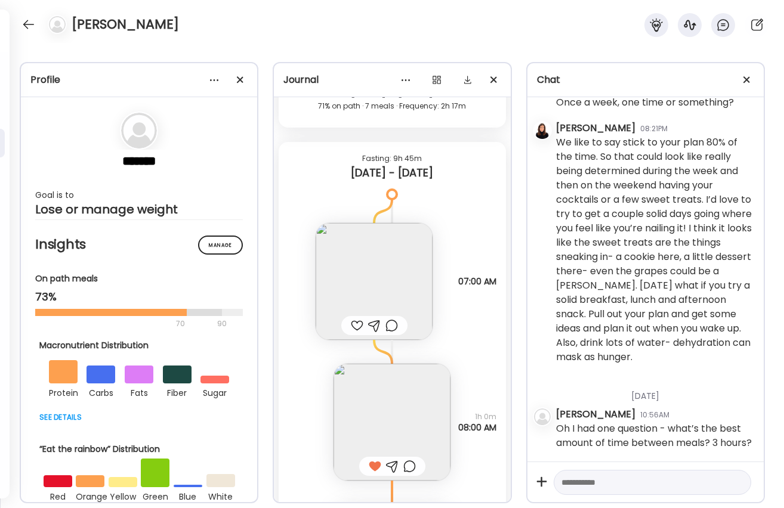
click at [602, 478] on textarea at bounding box center [641, 482] width 160 height 14
paste textarea "**********"
drag, startPoint x: 613, startPoint y: 482, endPoint x: 586, endPoint y: 484, distance: 26.9
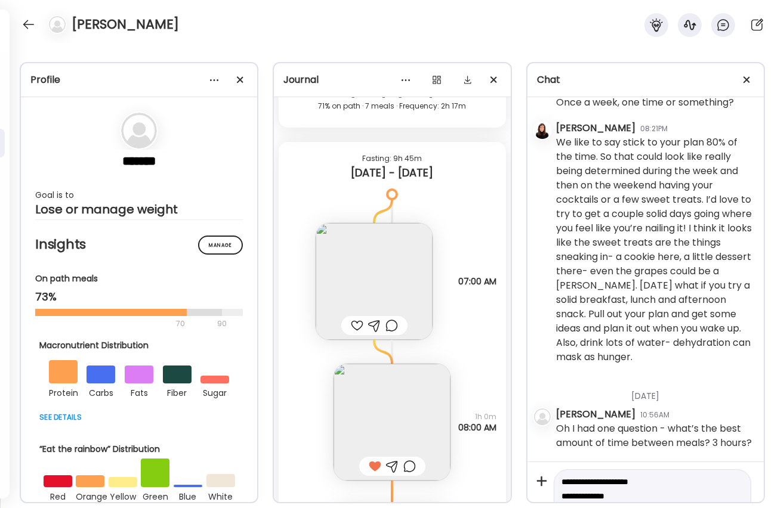
drag, startPoint x: 633, startPoint y: 493, endPoint x: 556, endPoint y: 490, distance: 77.0
type textarea "**********"
click at [602, 480] on div at bounding box center [737, 482] width 17 height 17
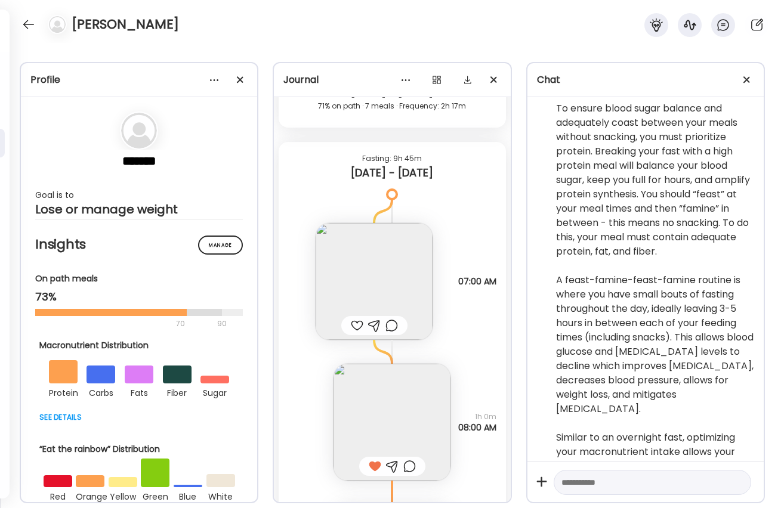
scroll to position [5766, 0]
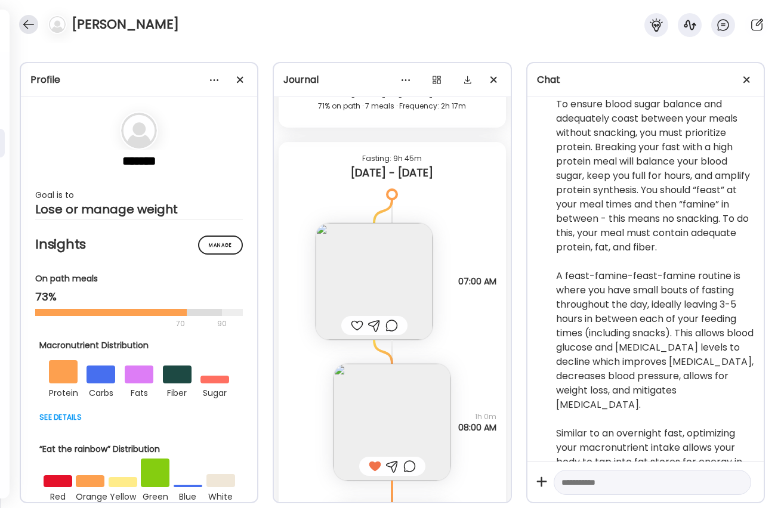
click at [29, 23] on div at bounding box center [28, 24] width 19 height 19
